Goal: Information Seeking & Learning: Learn about a topic

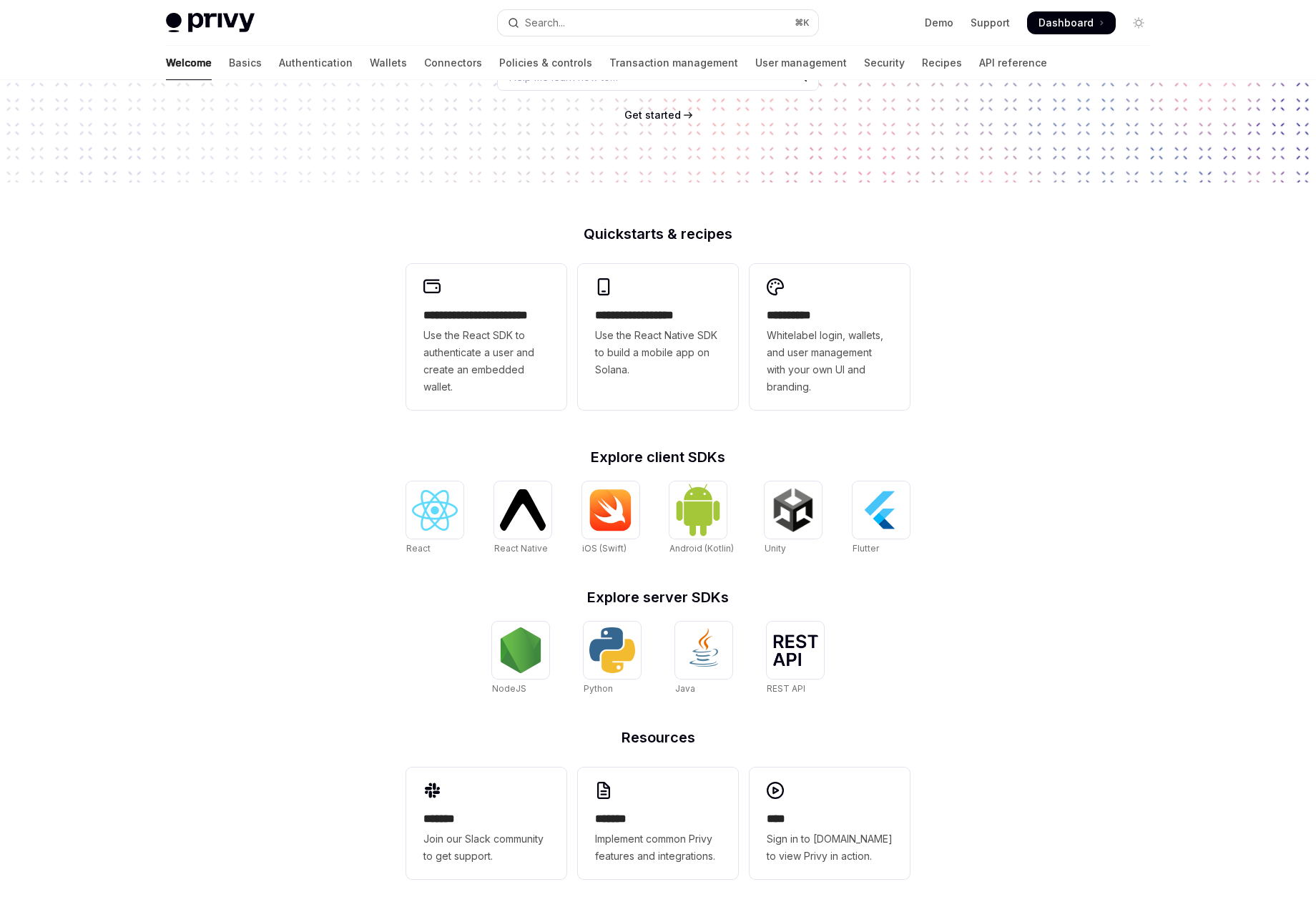
scroll to position [230, 0]
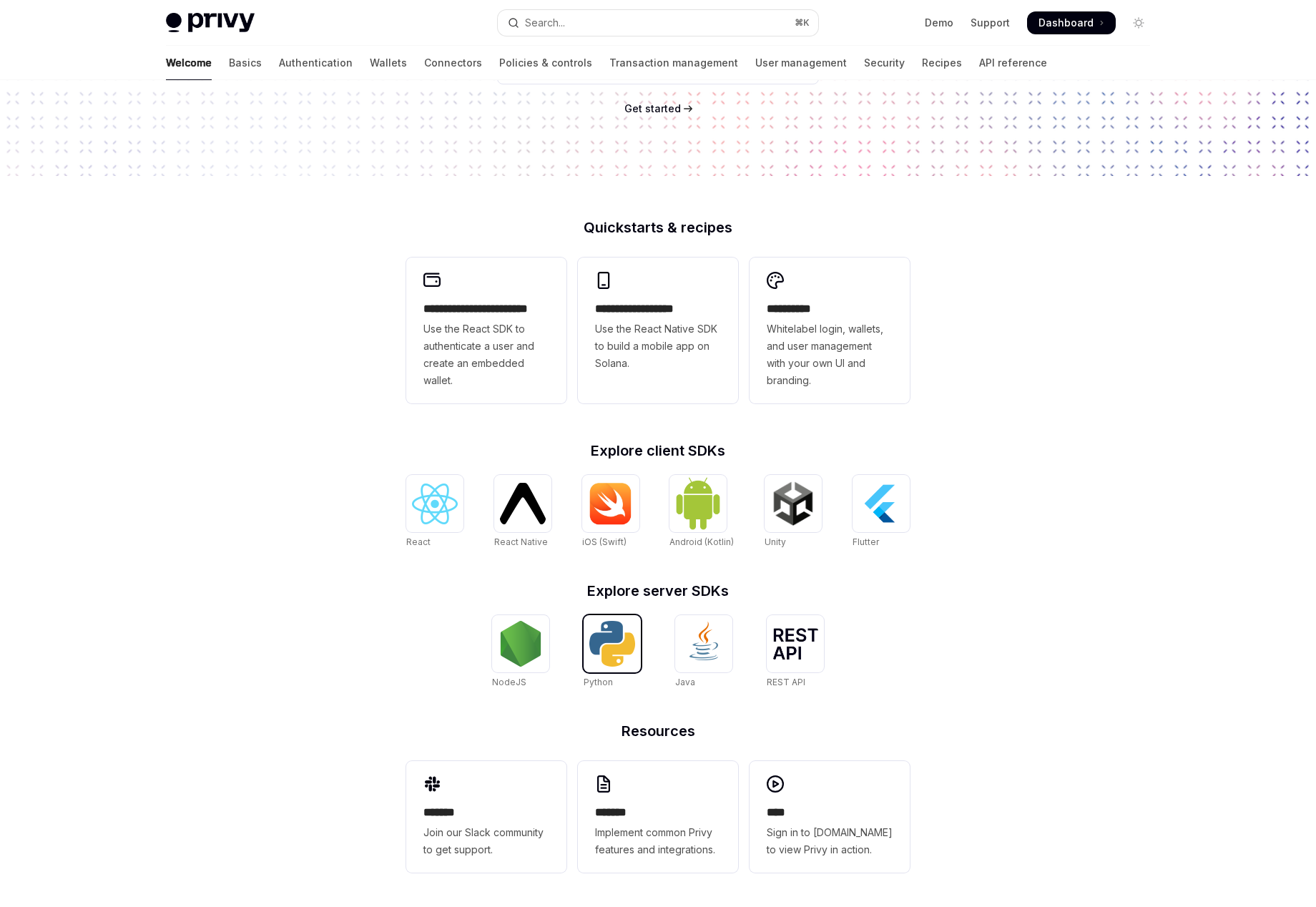
click at [616, 638] on img at bounding box center [612, 643] width 46 height 46
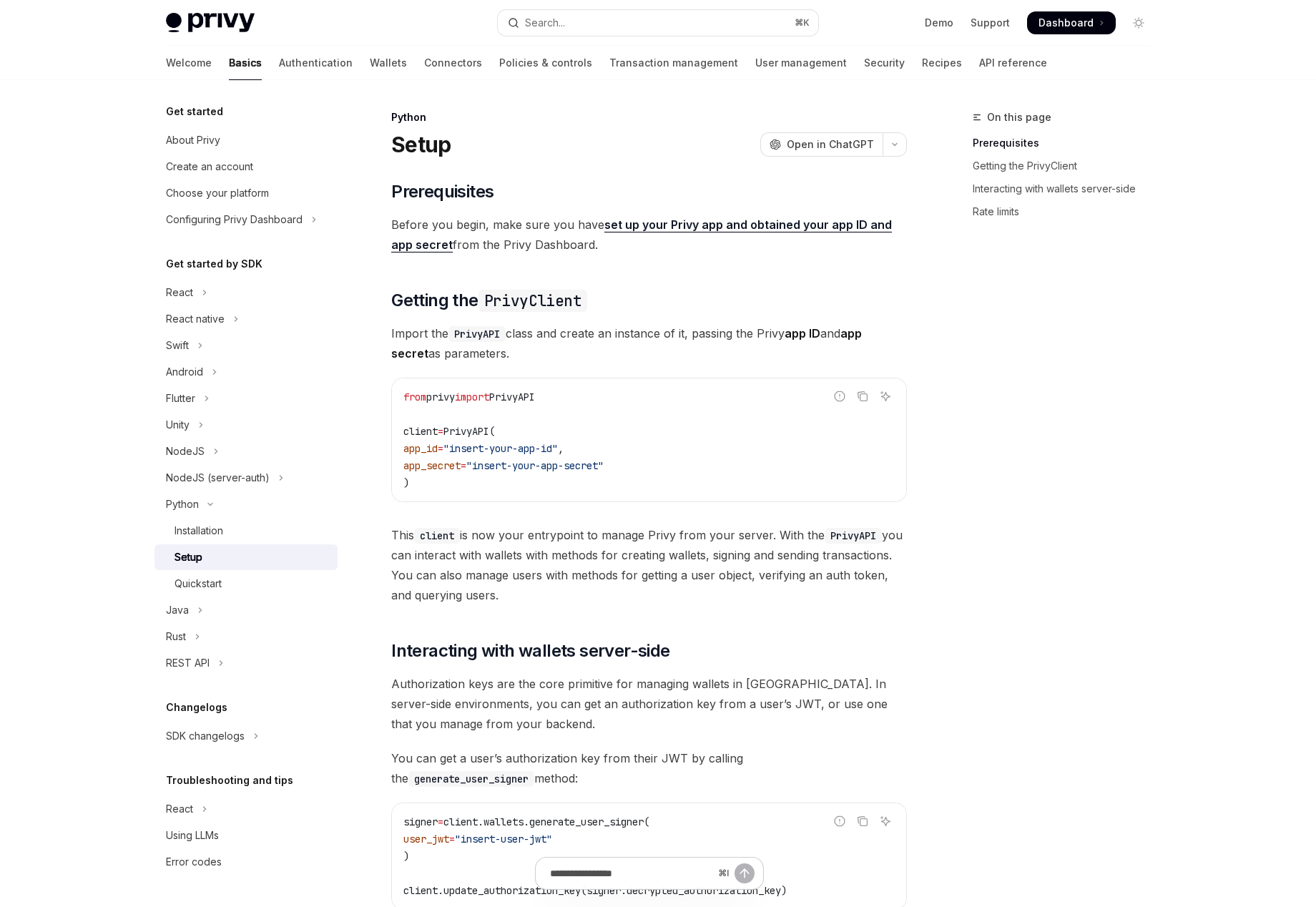
click at [115, 576] on div "Skip to main content Privy Docs home page Search... ⌘ K Demo Support Dashboard …" at bounding box center [658, 651] width 1316 height 1303
click at [241, 581] on div "Quickstart" at bounding box center [251, 584] width 154 height 17
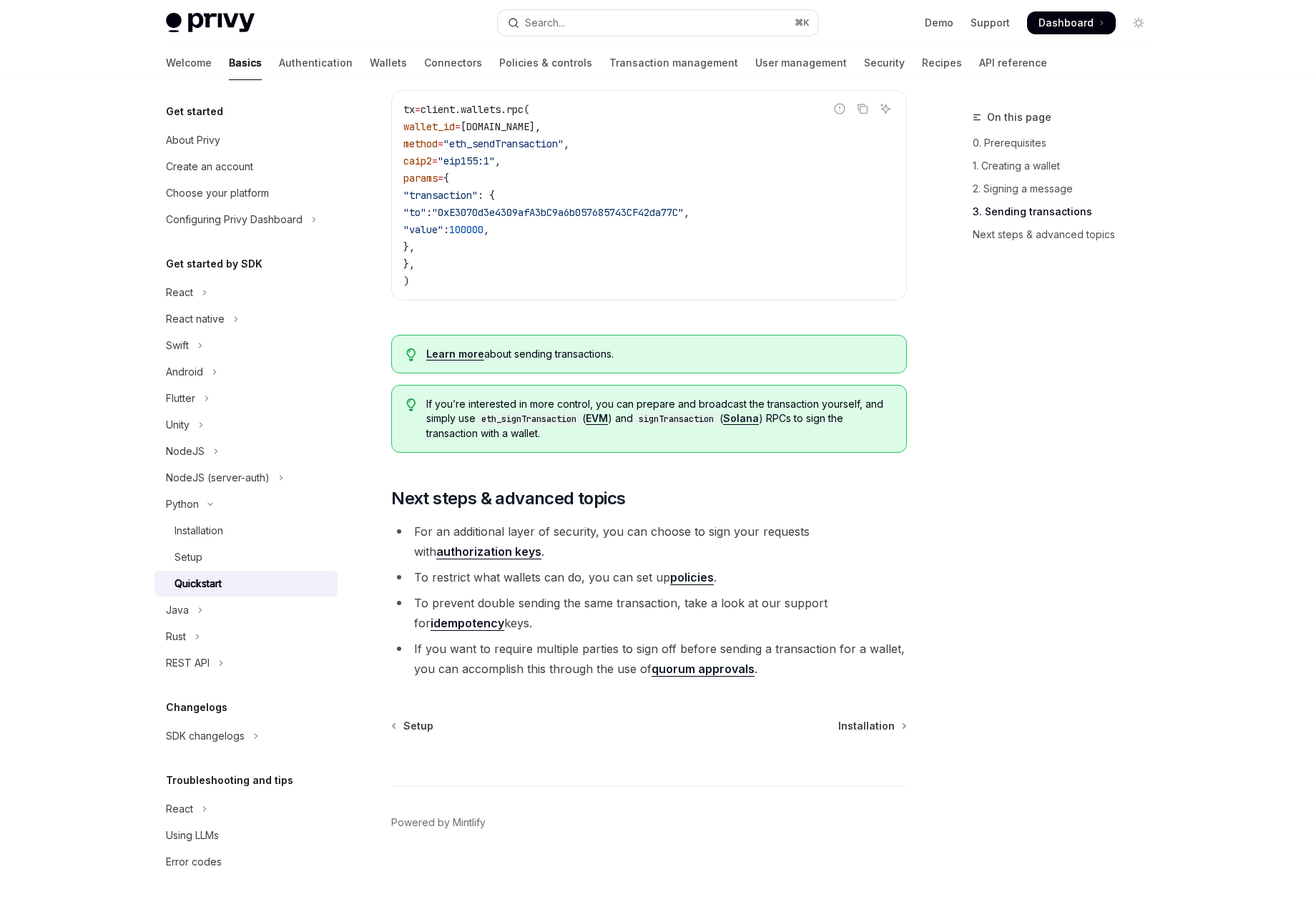
scroll to position [1257, 0]
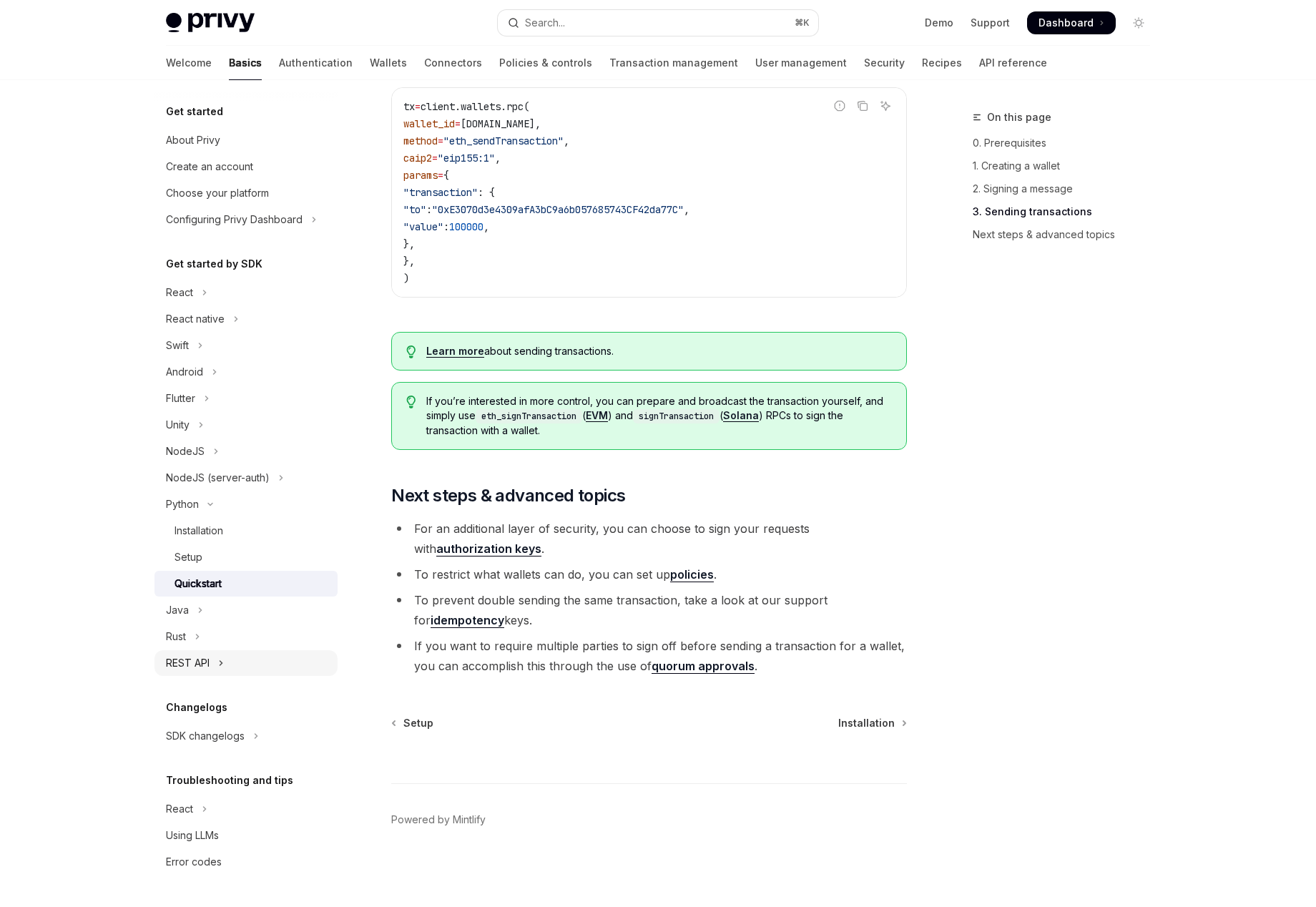
click at [220, 661] on icon "Toggle REST API section" at bounding box center [221, 663] width 2 height 4
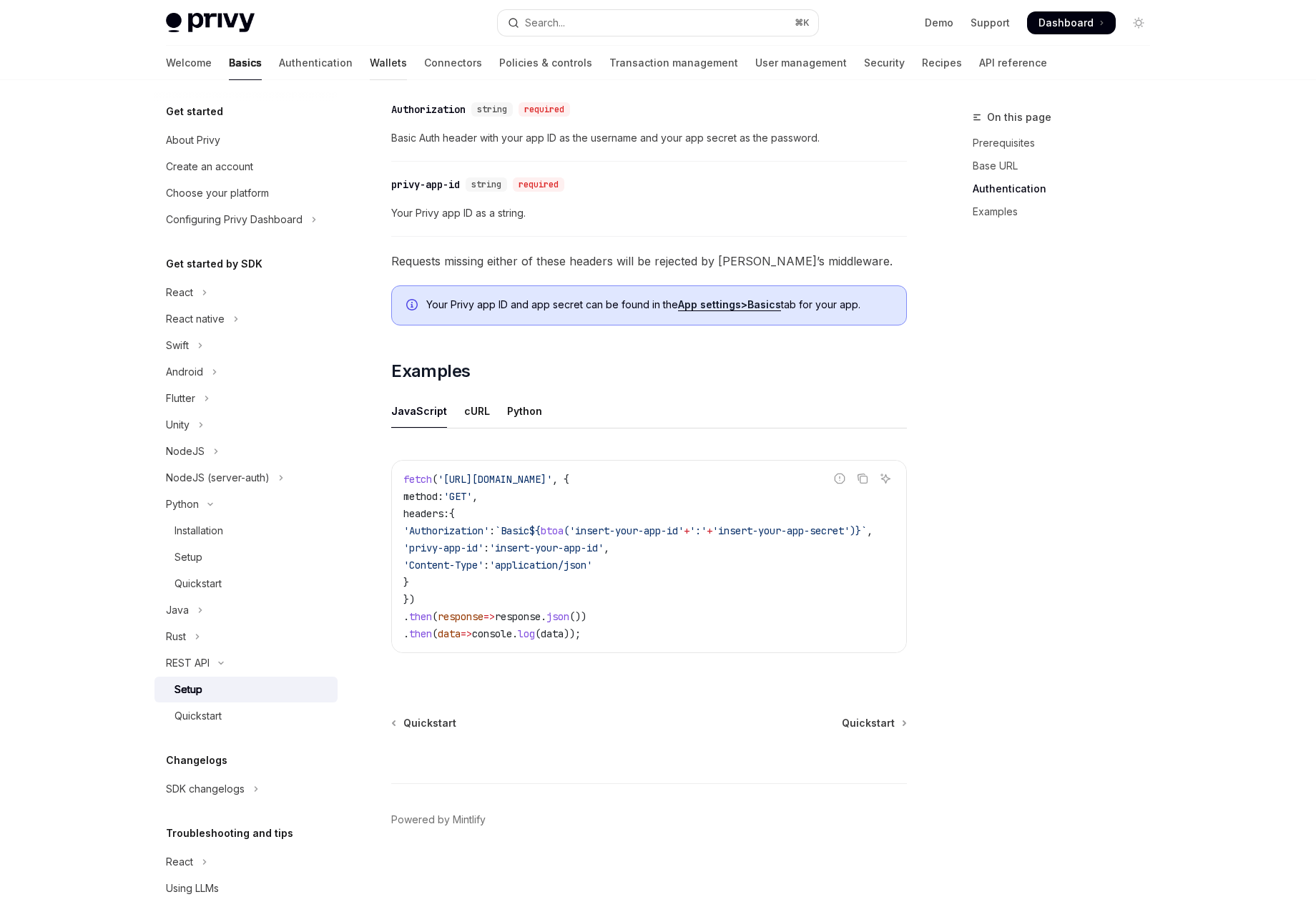
click at [369, 67] on link "Wallets" at bounding box center [388, 62] width 37 height 34
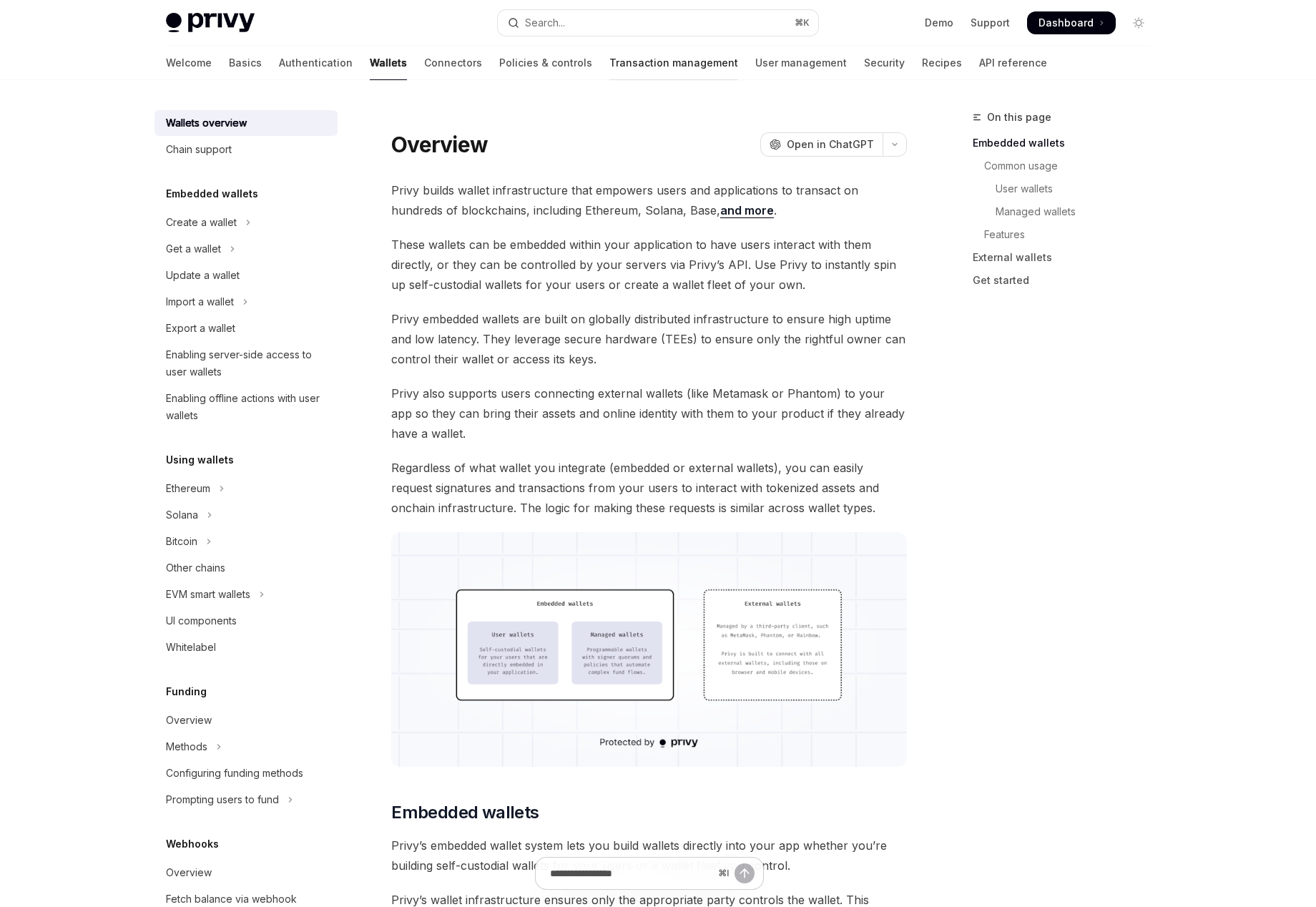
click at [634, 71] on link "Transaction management" at bounding box center [673, 62] width 129 height 34
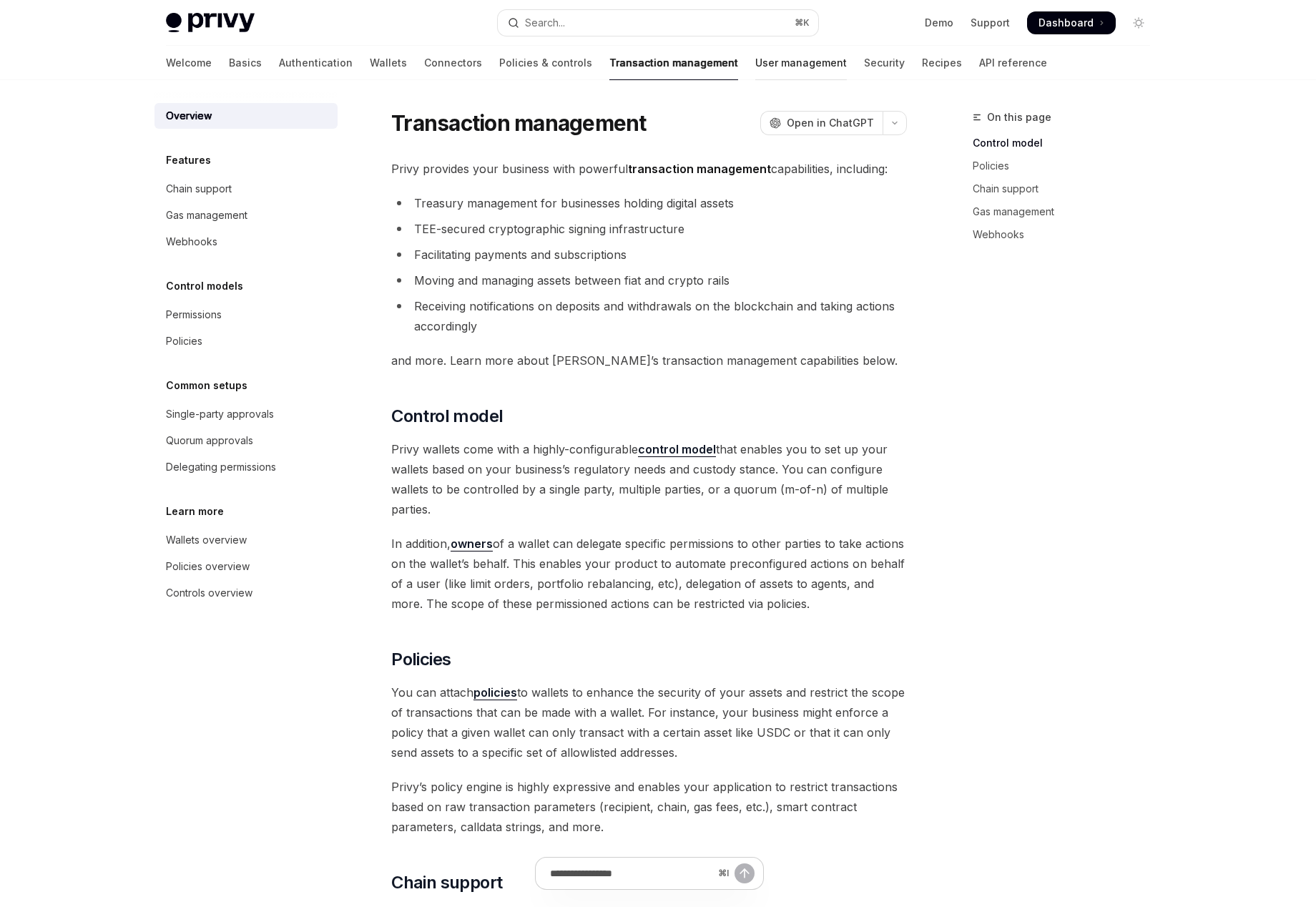
click at [755, 62] on link "User management" at bounding box center [801, 62] width 91 height 34
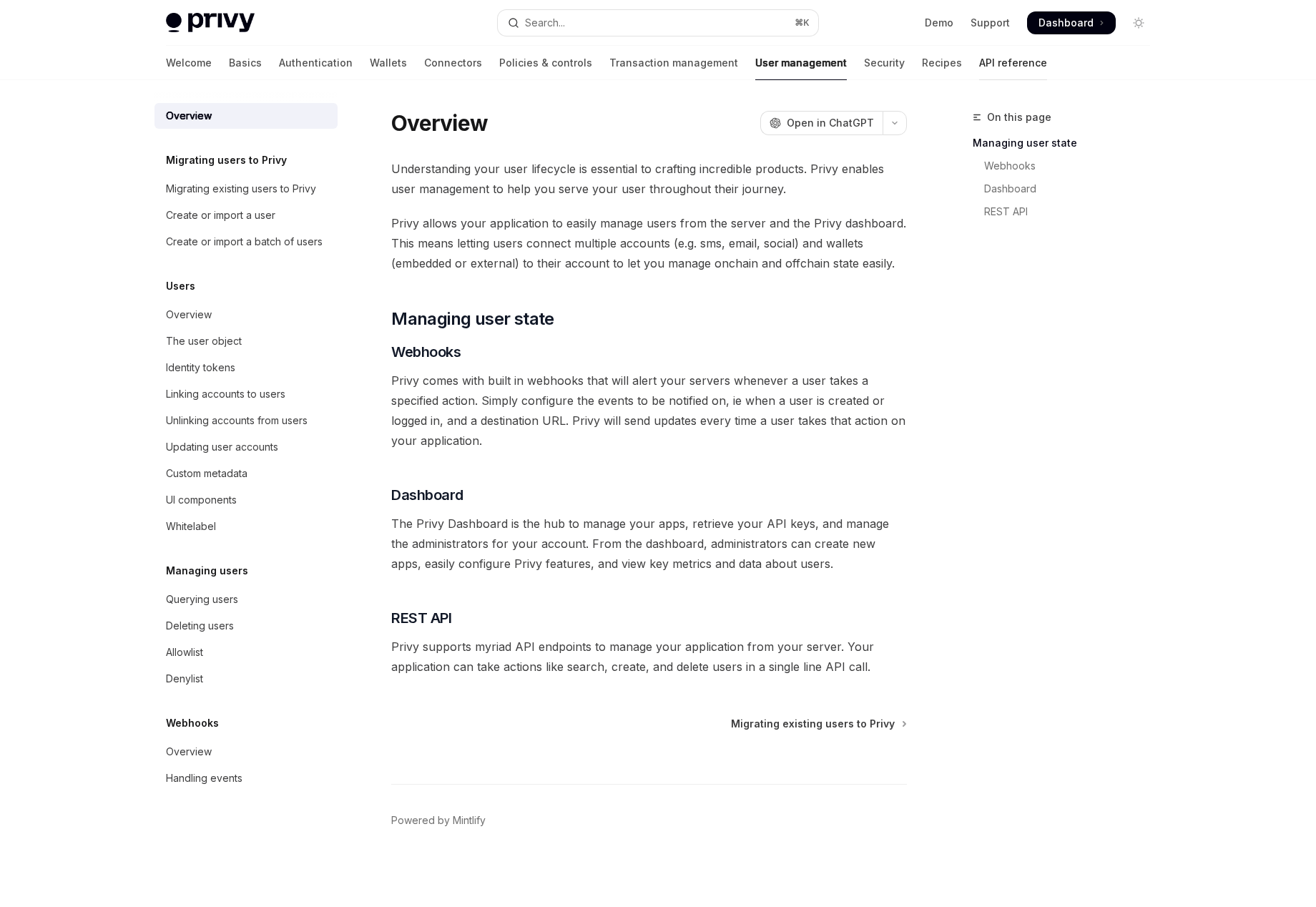
click at [979, 67] on link "API reference" at bounding box center [1012, 62] width 68 height 34
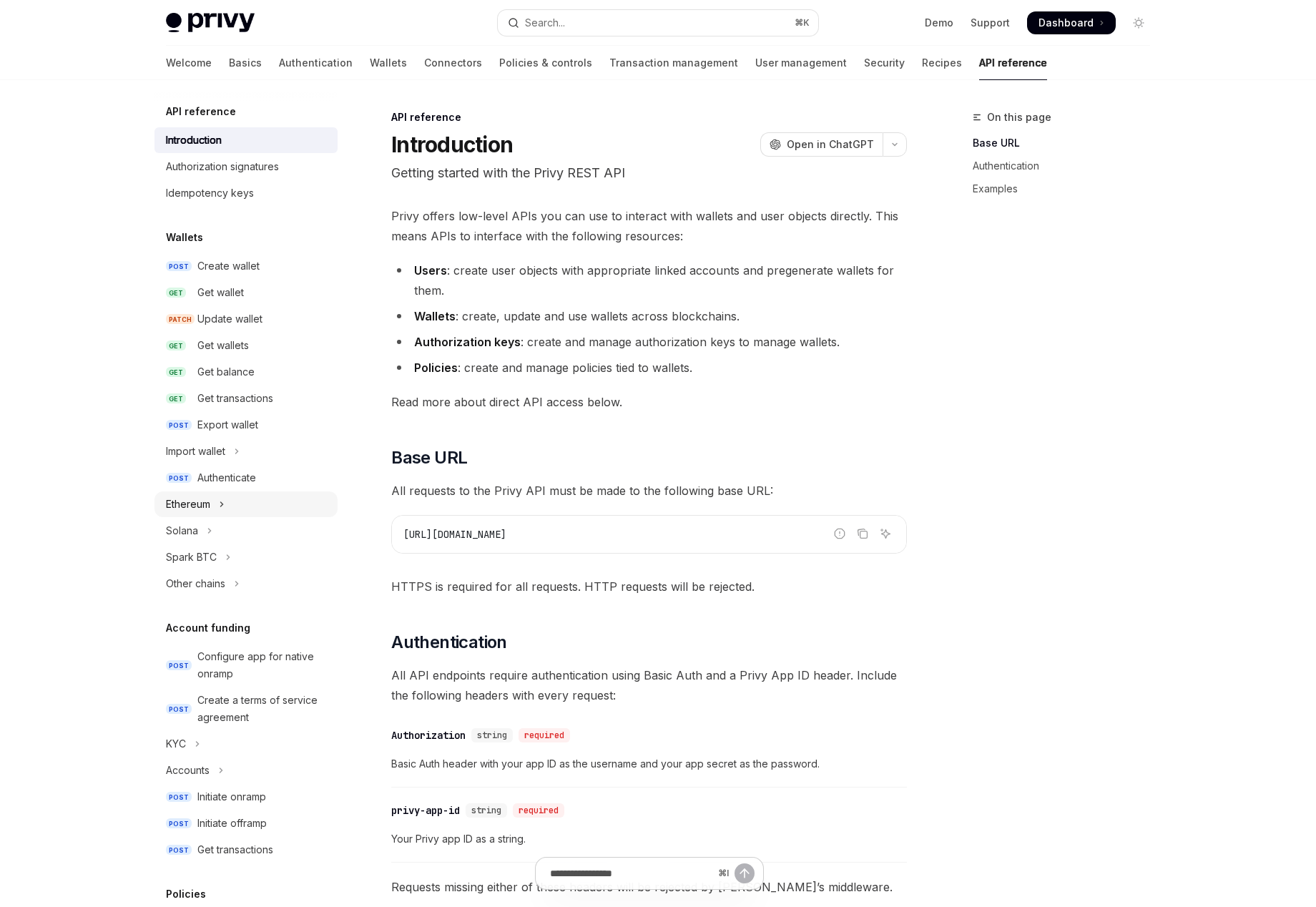
click at [213, 503] on button "Ethereum" at bounding box center [245, 504] width 183 height 26
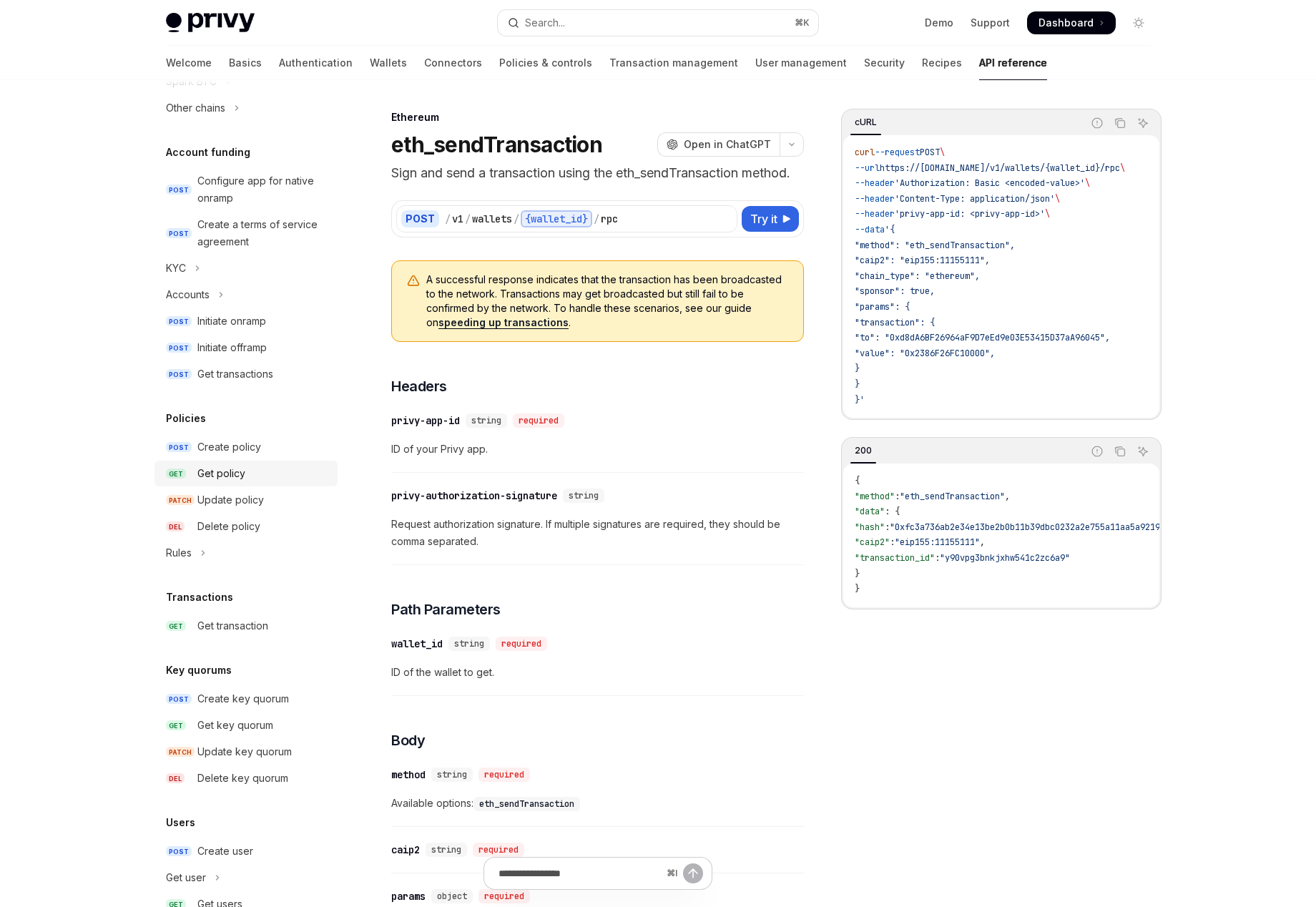
scroll to position [779, 0]
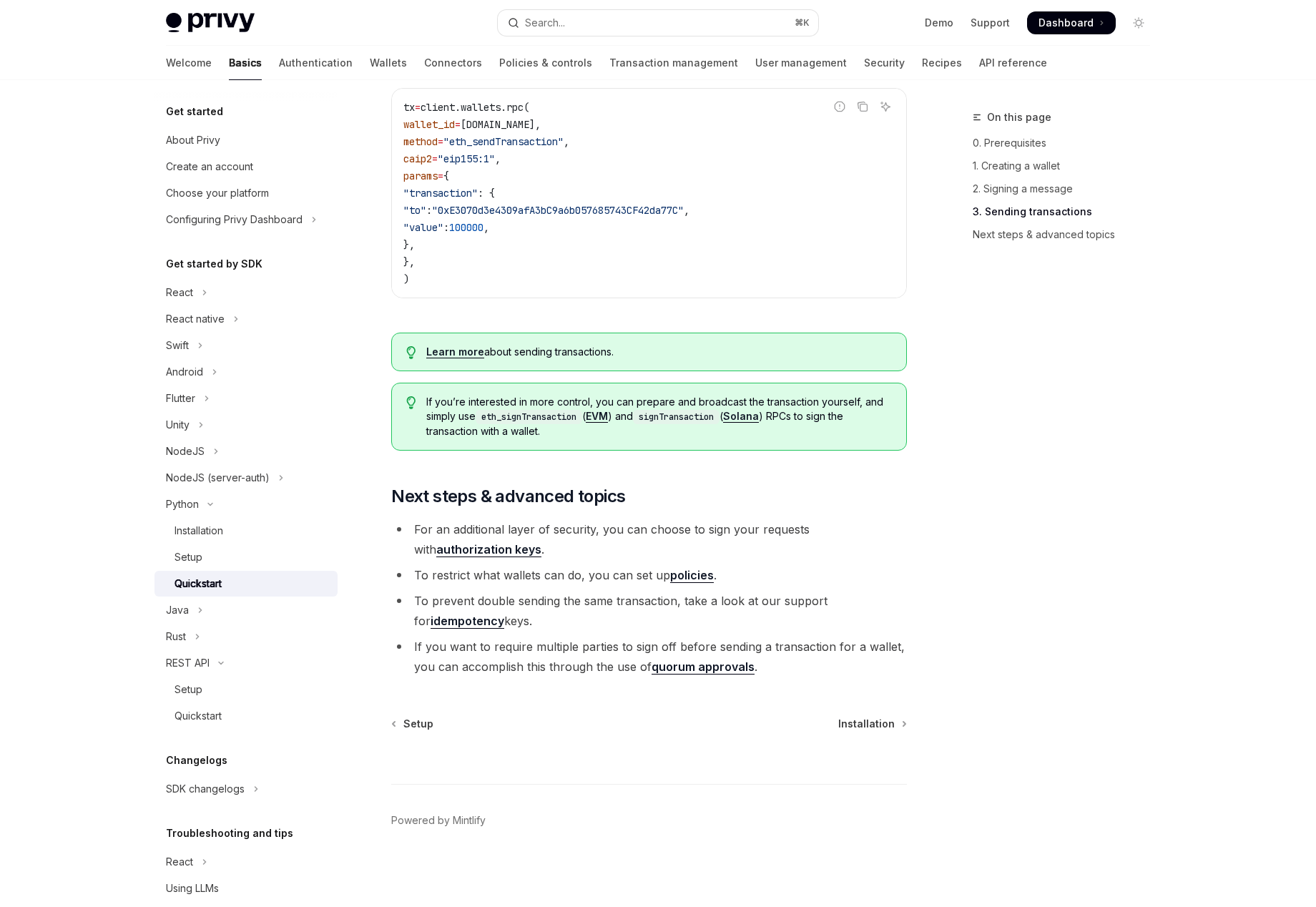
type textarea "*"
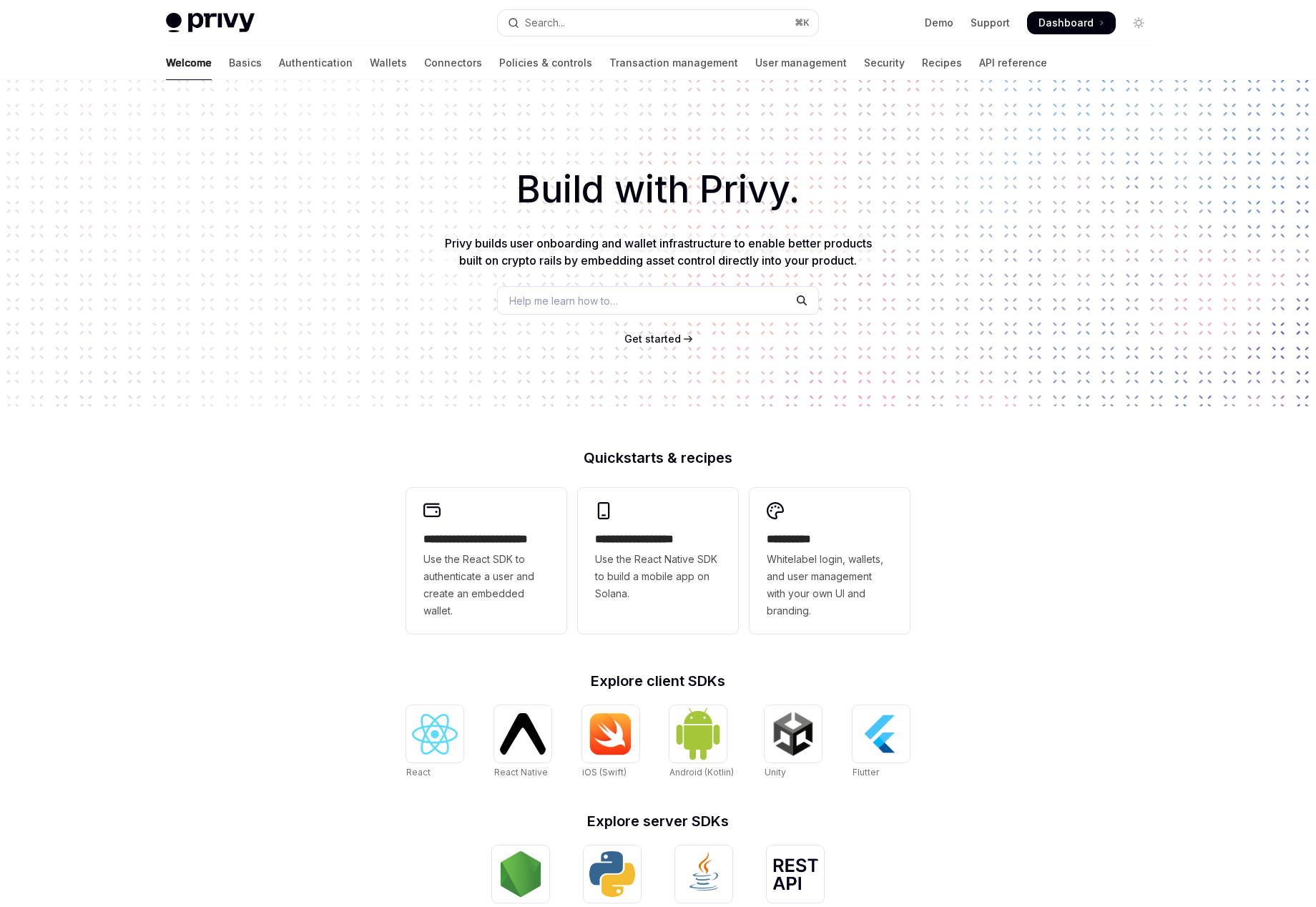
scroll to position [230, 0]
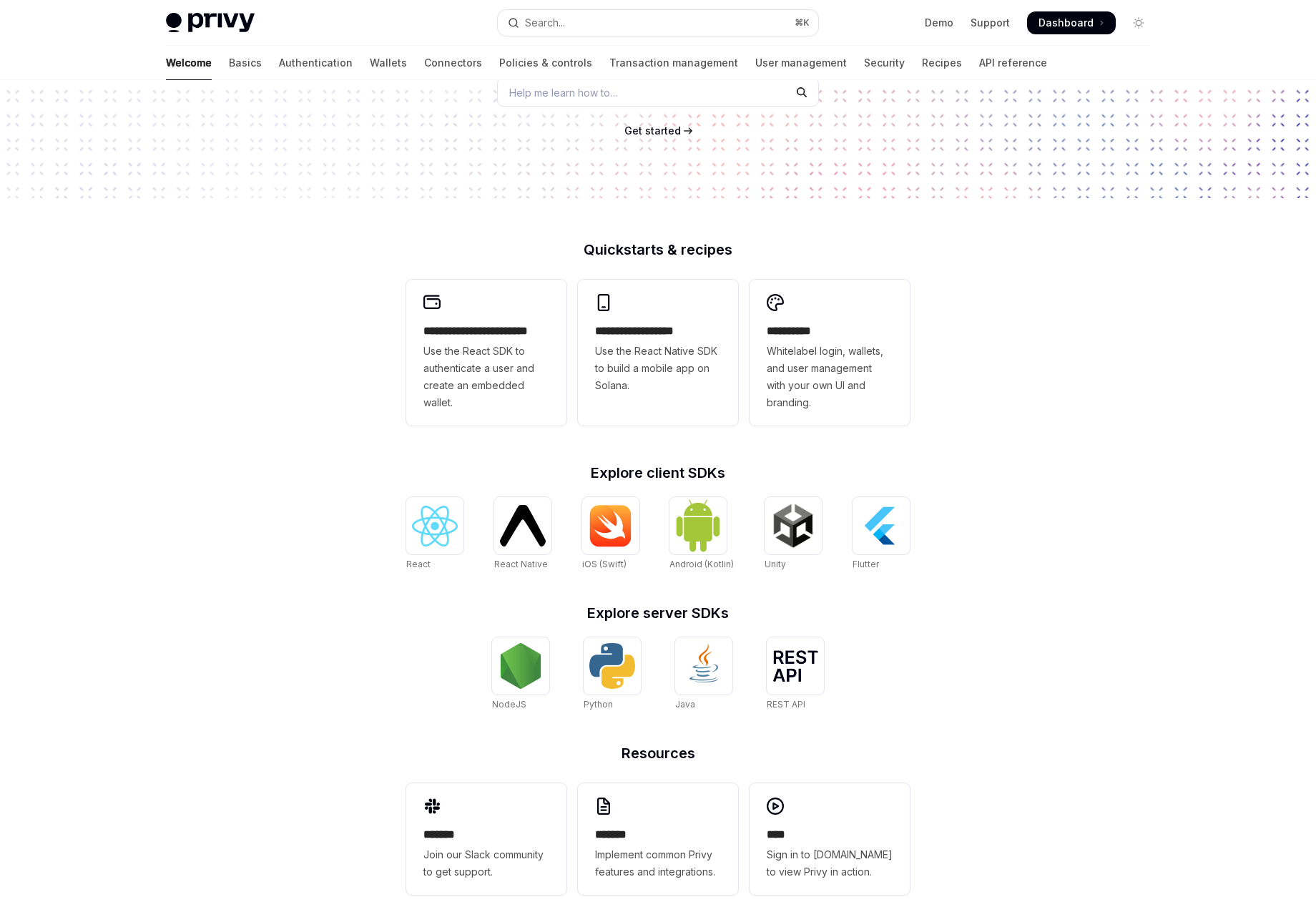
scroll to position [230, 0]
